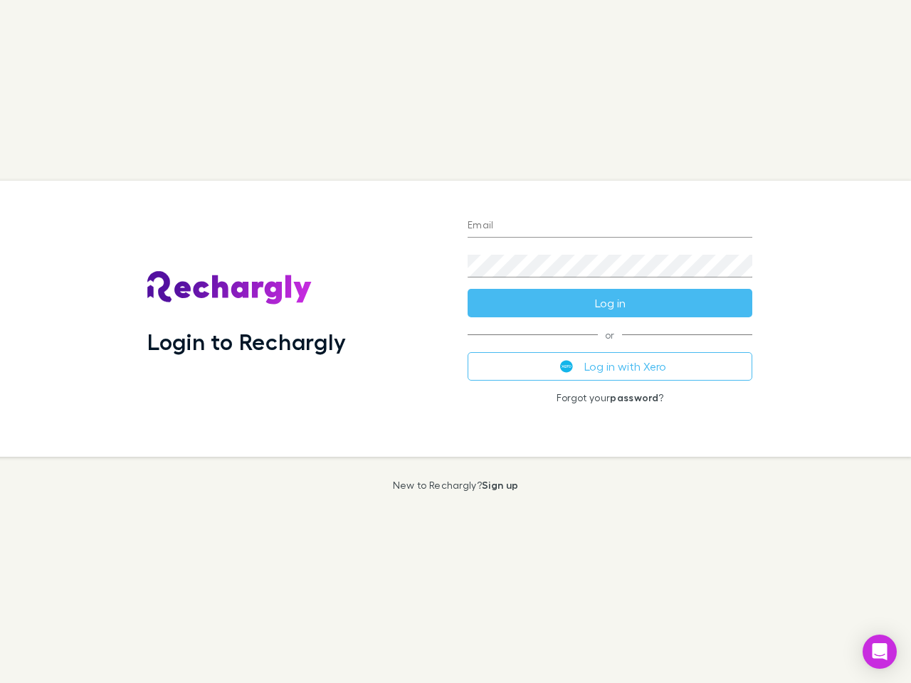
click at [455, 342] on div "Login to Rechargly" at bounding box center [296, 319] width 320 height 276
click at [610, 226] on input "Email" at bounding box center [610, 226] width 285 height 23
click at [610, 303] on button "Log in" at bounding box center [610, 303] width 285 height 28
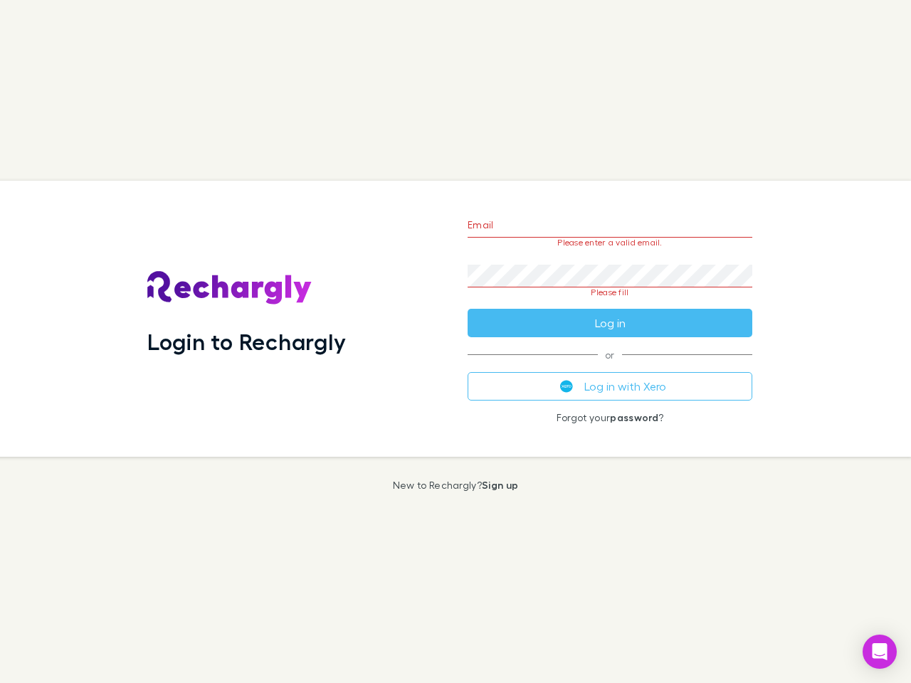
click at [610, 366] on div "Email Please enter a valid email. Password Please fill Log in or Log in with Xe…" at bounding box center [609, 319] width 307 height 276
click at [880, 652] on icon "Open Intercom Messenger" at bounding box center [879, 651] width 15 height 17
